Goal: Task Accomplishment & Management: Use online tool/utility

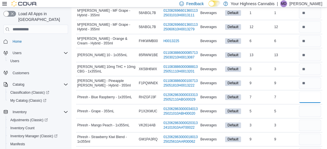
scroll to position [481, 0]
click at [310, 102] on input "number" at bounding box center [310, 96] width 22 height 11
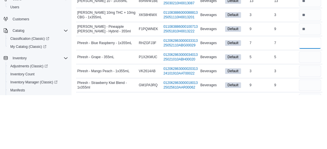
type input "*"
click at [313, 116] on input "number" at bounding box center [310, 110] width 22 height 11
type input "*"
click at [310, 130] on input "number" at bounding box center [310, 124] width 22 height 11
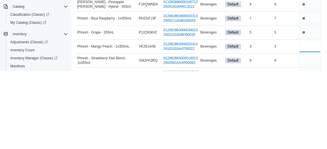
scroll to position [482, 0]
type input "*"
click at [311, 143] on input "number" at bounding box center [310, 137] width 22 height 11
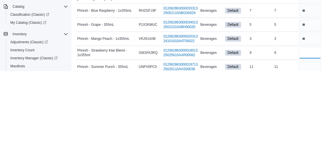
scroll to position [497, 0]
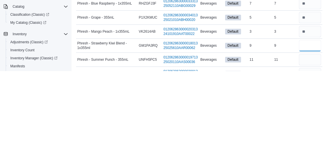
type input "*"
click at [308, 143] on input "number" at bounding box center [310, 136] width 22 height 11
type input "*"
click at [310, 148] on input "number" at bounding box center [310, 150] width 22 height 11
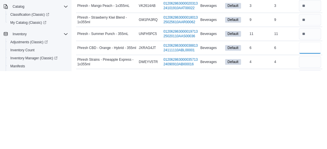
scroll to position [523, 0]
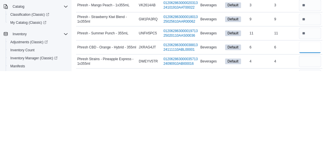
type input "*"
click at [309, 145] on input "number" at bounding box center [310, 138] width 22 height 11
type input "*"
click at [275, 128] on div "6" at bounding box center [285, 124] width 25 height 7
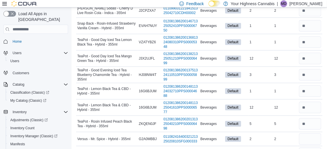
scroll to position [757, 0]
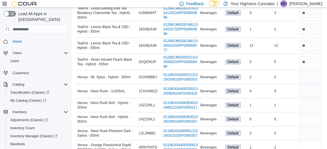
click at [311, 148] on input "number" at bounding box center [310, 146] width 22 height 11
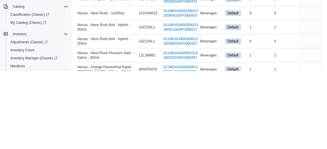
type input "*"
click at [308, 139] on input "number" at bounding box center [310, 132] width 22 height 11
type input "*"
click at [313, 125] on input "number" at bounding box center [310, 118] width 22 height 11
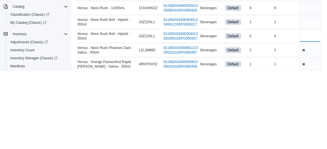
type input "*"
click at [313, 91] on input "number" at bounding box center [310, 85] width 22 height 11
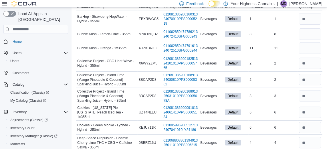
scroll to position [56, 0]
type input "*"
click at [313, 37] on input "number" at bounding box center [310, 34] width 22 height 11
type input "*"
click at [309, 54] on input "number" at bounding box center [310, 48] width 22 height 11
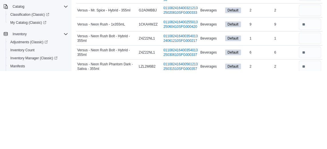
scroll to position [757, 0]
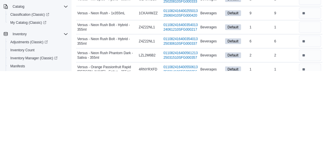
type input "*"
click at [315, 125] on input "number" at bounding box center [310, 118] width 22 height 11
type input "*"
click at [315, 111] on input "number" at bounding box center [310, 104] width 22 height 11
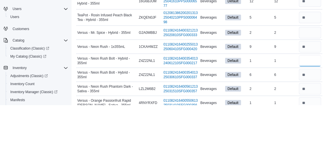
scroll to position [758, 0]
type input "*"
click at [309, 82] on input "number" at bounding box center [310, 76] width 22 height 11
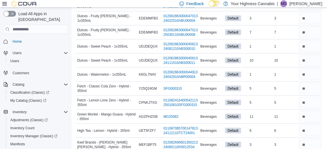
scroll to position [208, 0]
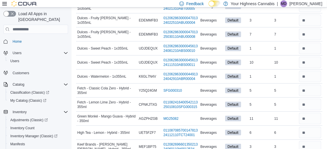
type input "*"
click at [317, 40] on input "number" at bounding box center [310, 34] width 22 height 11
type input "*"
click at [271, 38] on div "7" at bounding box center [260, 34] width 25 height 7
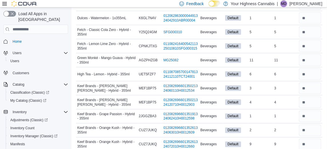
scroll to position [266, 0]
click at [310, 148] on input "number" at bounding box center [310, 144] width 22 height 11
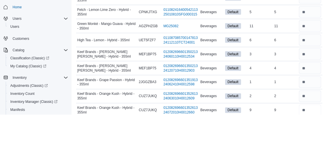
scroll to position [291, 0]
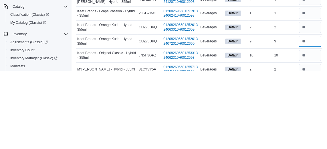
type input "*"
click at [277, 148] on td "Real Time Stock 2" at bounding box center [285, 147] width 25 height 14
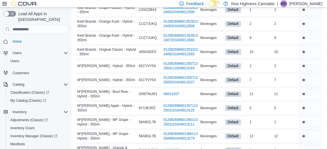
scroll to position [374, 0]
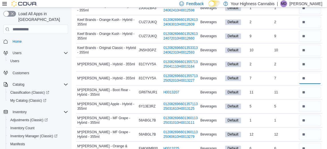
click at [313, 84] on input "number" at bounding box center [310, 78] width 22 height 11
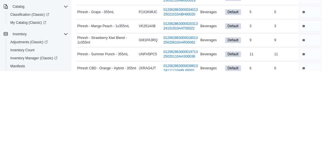
scroll to position [505, 0]
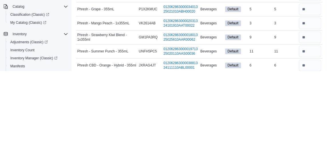
type input "*"
click at [313, 93] on input "number" at bounding box center [310, 86] width 22 height 11
type input "*"
click at [312, 135] on input "number" at bounding box center [310, 128] width 22 height 11
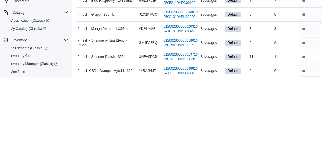
scroll to position [505, 0]
type input "**"
click at [312, 78] on input "number" at bounding box center [310, 72] width 22 height 11
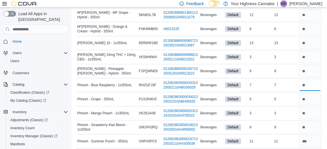
scroll to position [493, 0]
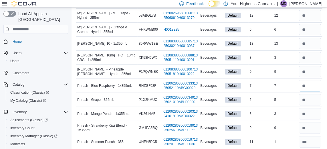
type input "*"
click at [313, 49] on input "number" at bounding box center [310, 43] width 22 height 11
type input "**"
click at [279, 33] on div "6" at bounding box center [285, 29] width 25 height 7
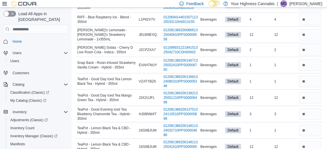
scroll to position [657, 0]
click at [309, 102] on input "number" at bounding box center [310, 96] width 22 height 11
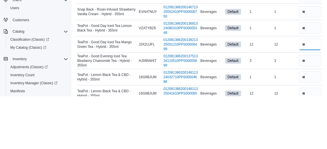
type input "**"
click at [271, 122] on td "In Stock 3" at bounding box center [260, 113] width 25 height 16
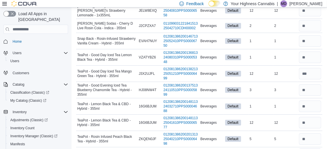
scroll to position [685, 0]
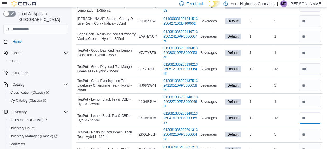
click at [310, 122] on input "number" at bounding box center [310, 117] width 22 height 11
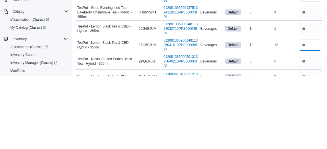
type input "**"
click at [268, 137] on div "5" at bounding box center [260, 134] width 25 height 7
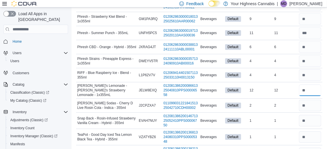
click at [310, 96] on input "number" at bounding box center [310, 89] width 22 height 11
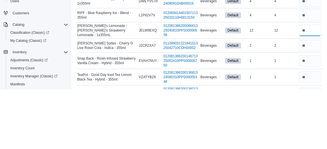
type input "**"
click at [270, 98] on td "In Stock 12" at bounding box center [260, 90] width 25 height 16
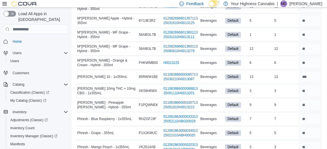
scroll to position [459, 0]
click at [312, 54] on input "number" at bounding box center [310, 48] width 22 height 11
type input "**"
click at [275, 38] on div "1" at bounding box center [285, 34] width 25 height 7
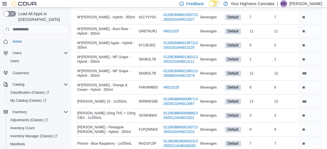
scroll to position [435, 0]
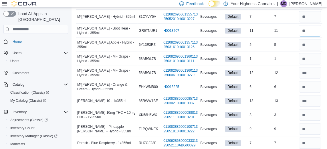
click at [314, 36] on input "number" at bounding box center [310, 30] width 22 height 11
type input "**"
click at [274, 33] on td "Real Time Stock 11" at bounding box center [285, 31] width 25 height 14
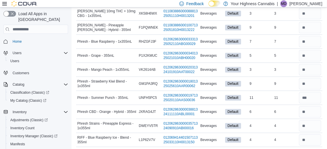
scroll to position [537, 0]
click at [310, 89] on input "number" at bounding box center [310, 82] width 22 height 11
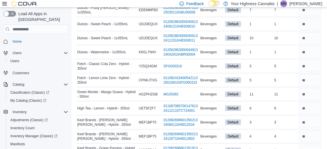
scroll to position [232, 0]
click at [313, 44] on input "number" at bounding box center [310, 38] width 22 height 11
type input "**"
click at [272, 28] on div "1" at bounding box center [260, 24] width 25 height 7
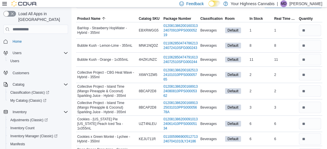
scroll to position [45, 0]
click at [312, 49] on input "number" at bounding box center [310, 44] width 22 height 11
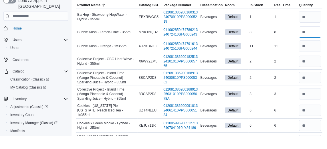
type input "*"
click at [311, 65] on input "number" at bounding box center [310, 58] width 22 height 11
type input "**"
click at [270, 55] on td "In Stock 11" at bounding box center [260, 59] width 25 height 14
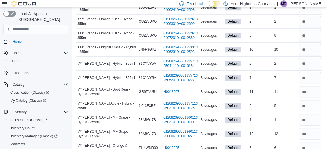
scroll to position [364, 0]
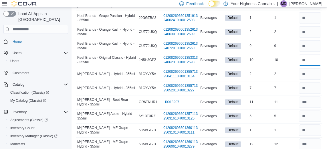
click at [312, 66] on input "number" at bounding box center [310, 59] width 22 height 11
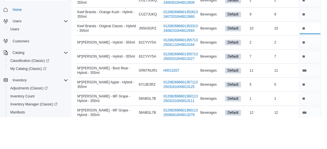
type input "**"
click at [269, 77] on div "2" at bounding box center [260, 74] width 25 height 7
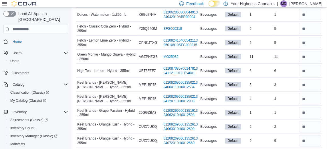
scroll to position [274, 0]
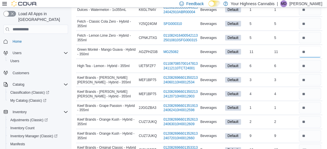
click at [313, 57] on input "number" at bounding box center [310, 51] width 22 height 11
type input "**"
click at [279, 41] on div "5" at bounding box center [285, 37] width 25 height 7
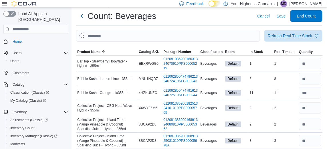
scroll to position [11, 0]
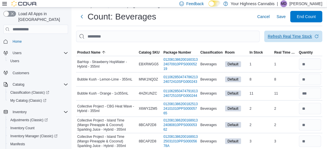
click at [311, 41] on span "Refresh Real Time Stock" at bounding box center [292, 36] width 51 height 11
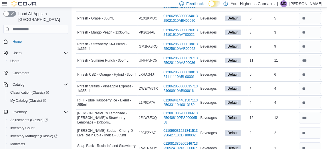
scroll to position [577, 0]
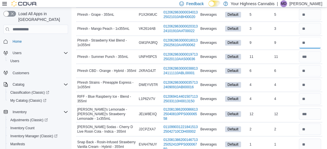
click at [314, 48] on input "number" at bounding box center [310, 42] width 22 height 11
type input "*"
click at [282, 70] on td "Real Time Stock 6" at bounding box center [285, 71] width 25 height 14
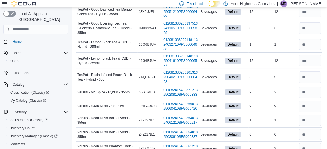
scroll to position [757, 0]
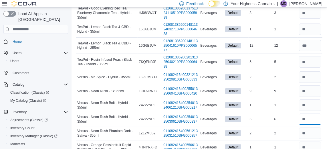
click at [311, 125] on input "number" at bounding box center [310, 118] width 22 height 11
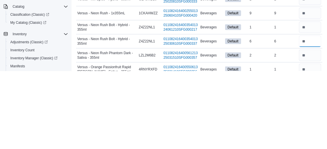
type input "*"
click at [267, 136] on div "2" at bounding box center [260, 132] width 25 height 7
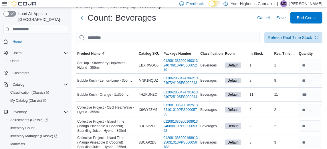
scroll to position [0, 0]
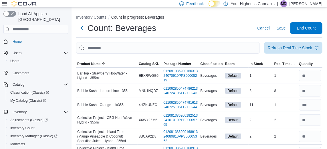
click at [314, 31] on span "End Count" at bounding box center [306, 28] width 19 height 6
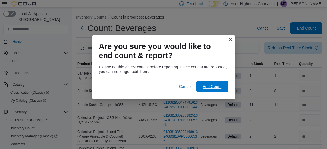
click at [216, 85] on span "End Count" at bounding box center [211, 86] width 19 height 6
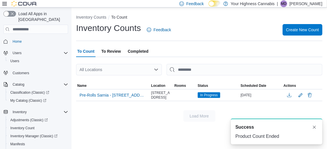
click at [109, 57] on span "To Review" at bounding box center [110, 50] width 19 height 11
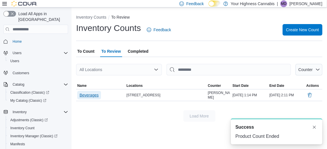
click at [88, 98] on span "Beverages" at bounding box center [88, 95] width 19 height 6
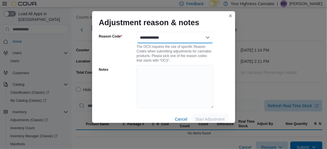
click at [203, 32] on select "**********" at bounding box center [175, 37] width 77 height 11
select select "**********"
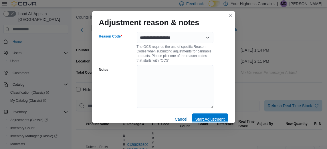
click at [217, 117] on span "Start Adjustment" at bounding box center [209, 118] width 29 height 11
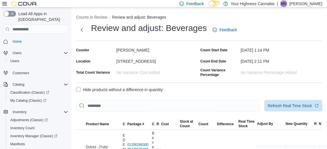
select select "**********"
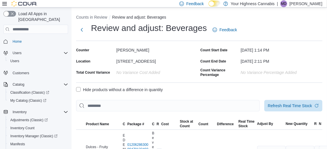
select select "**********"
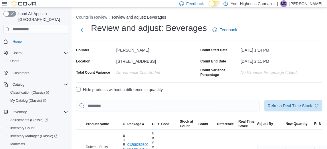
select select "**********"
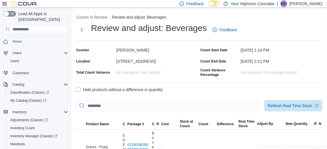
select select "**********"
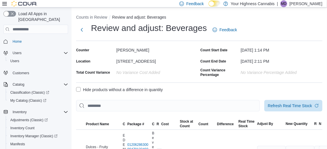
select select "**********"
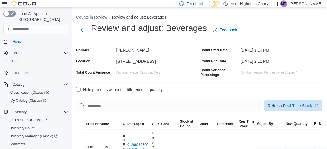
select select "**********"
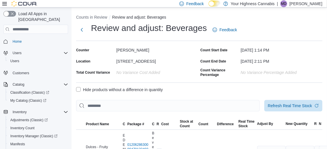
select select "**********"
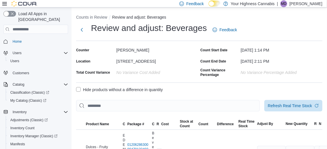
select select "**********"
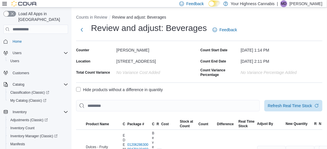
select select "**********"
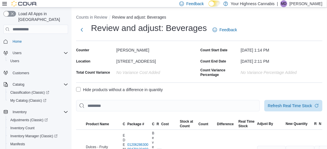
select select "**********"
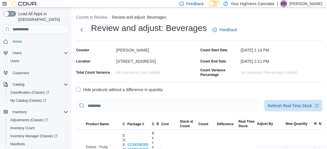
select select "**********"
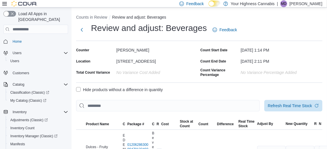
select select "**********"
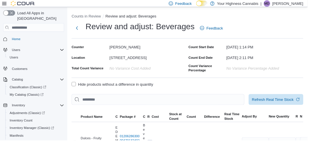
click at [82, 92] on label "Hide products without a difference in quantity" at bounding box center [119, 89] width 87 height 7
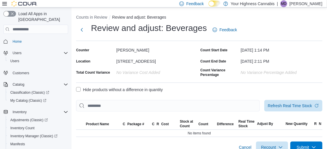
click at [305, 148] on span "Submit" at bounding box center [302, 147] width 13 height 6
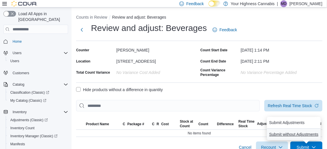
click at [308, 134] on span "Submit without Adjustments" at bounding box center [293, 134] width 49 height 6
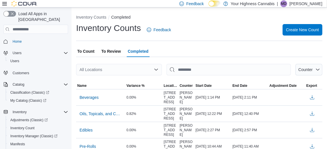
click at [84, 56] on span "To Count" at bounding box center [85, 50] width 17 height 11
